Goal: Browse casually: Explore the website without a specific task or goal

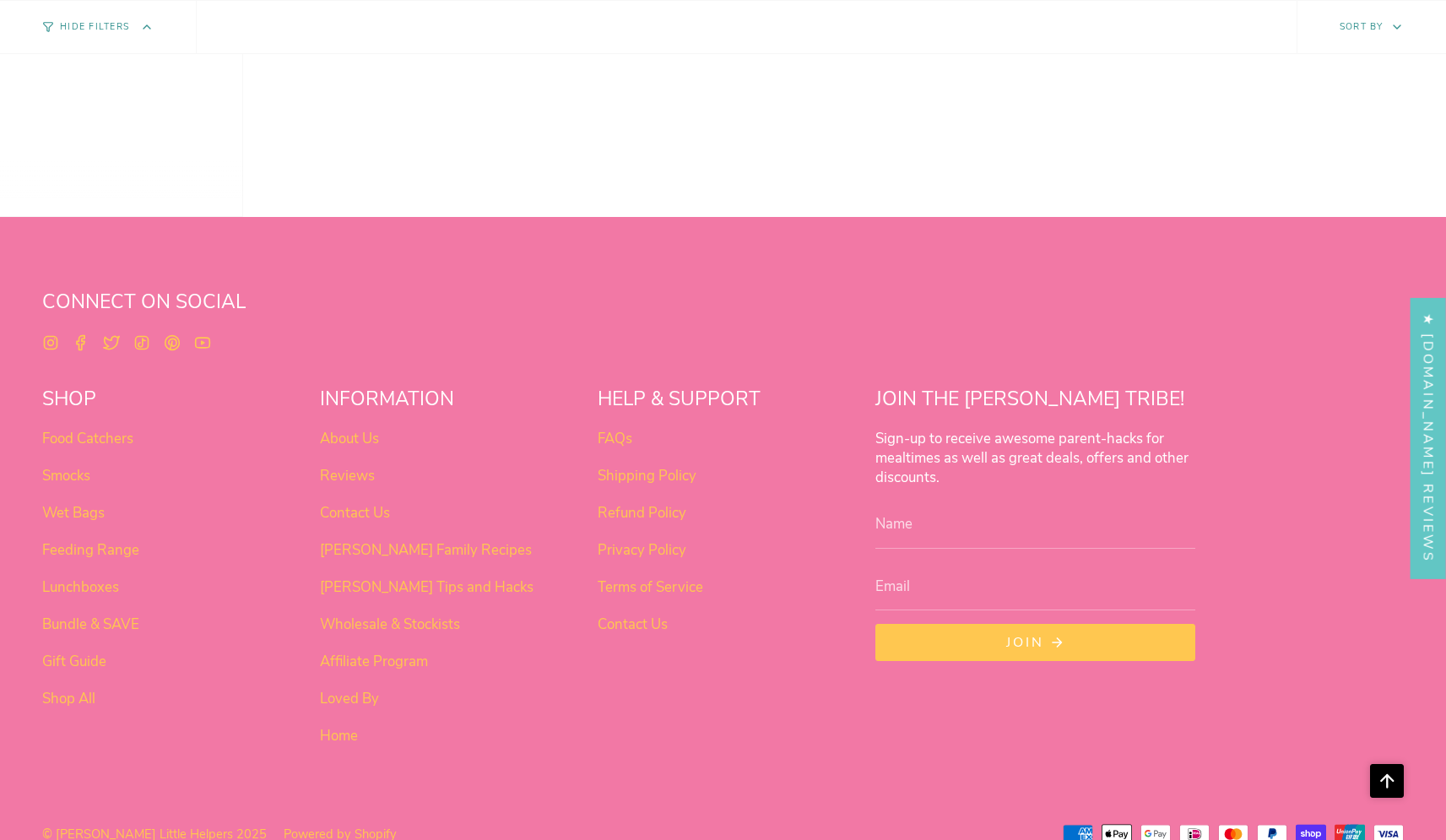
scroll to position [1399, 0]
